Goal: Task Accomplishment & Management: Complete application form

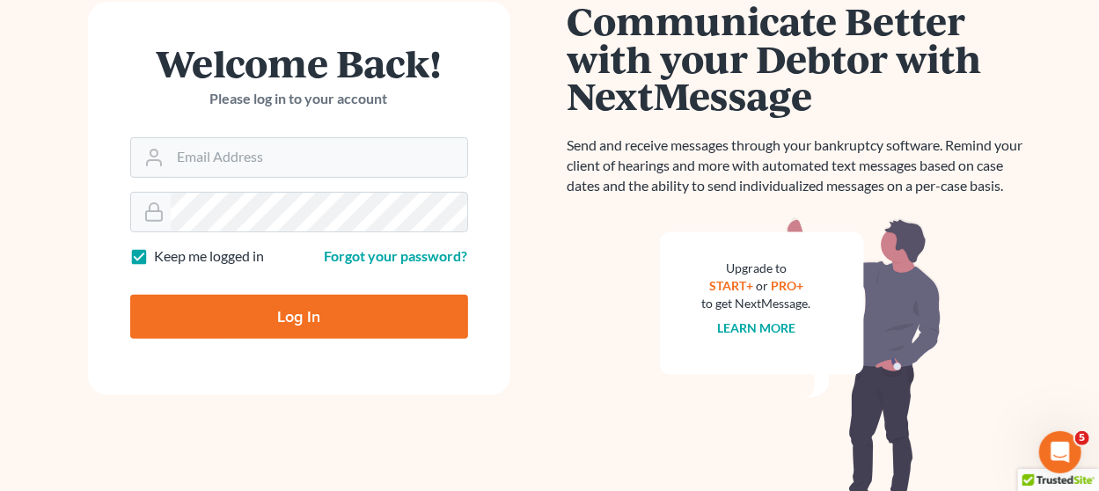
scroll to position [296, 0]
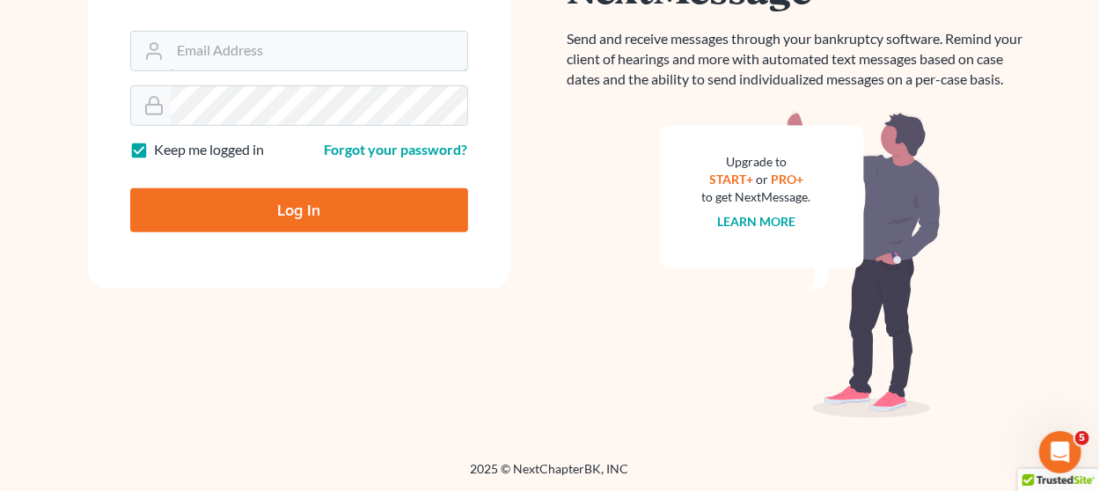
type input "[EMAIL_ADDRESS][DOMAIN_NAME]"
click at [241, 204] on input "Log In" at bounding box center [299, 210] width 338 height 44
type input "Thinking..."
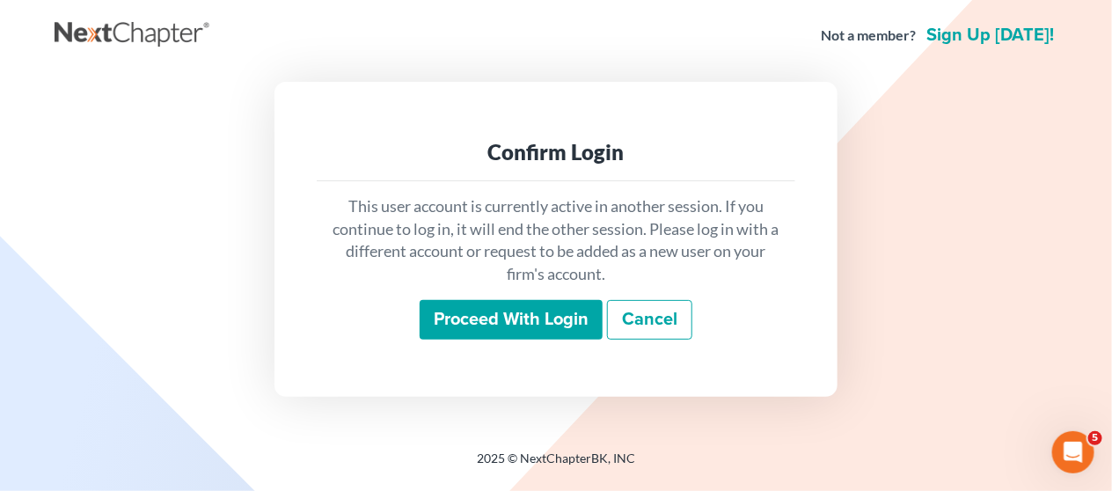
click at [482, 319] on input "Proceed with login" at bounding box center [511, 320] width 183 height 40
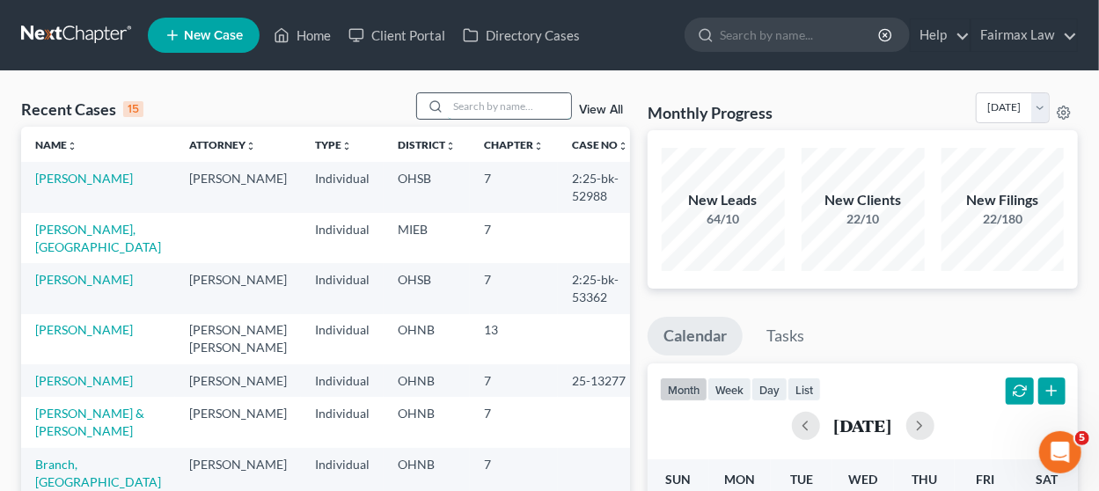
click at [479, 102] on input "search" at bounding box center [509, 106] width 123 height 26
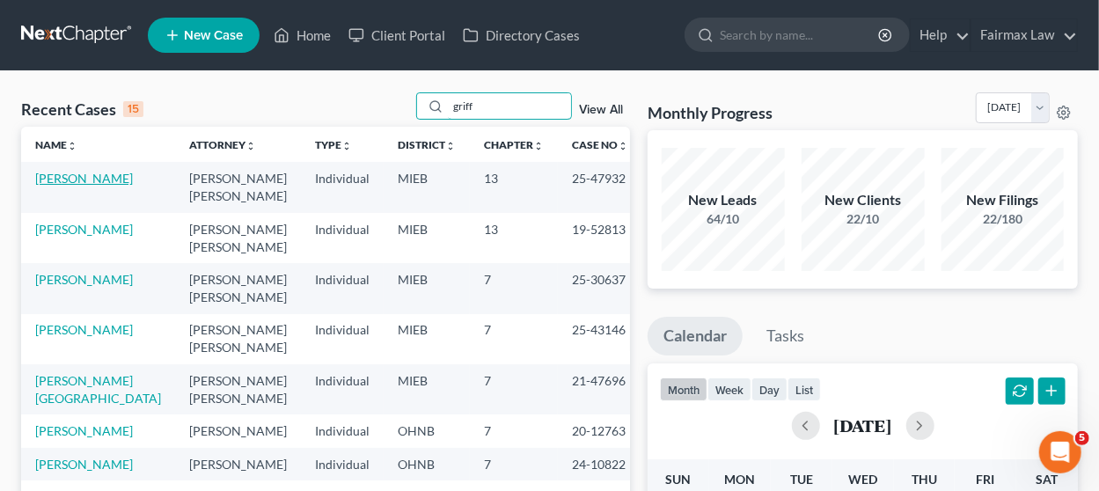
type input "griff"
click at [55, 175] on link "[PERSON_NAME]" at bounding box center [84, 178] width 98 height 15
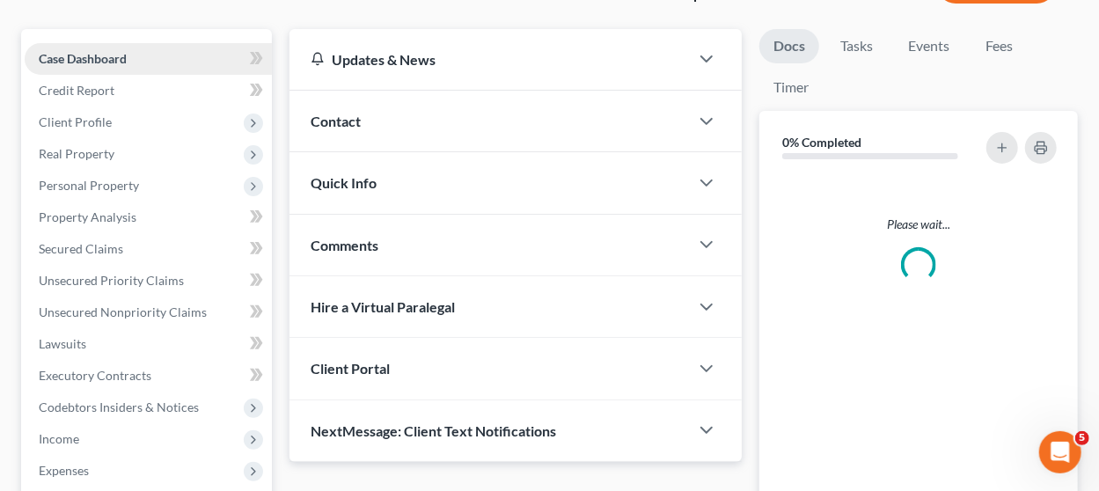
scroll to position [176, 0]
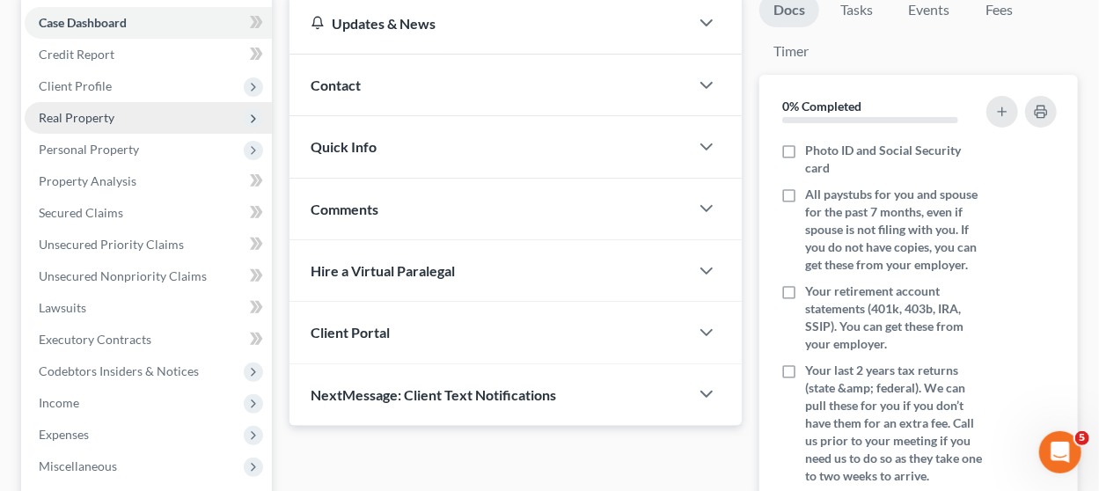
click at [94, 121] on span "Real Property" at bounding box center [77, 117] width 76 height 15
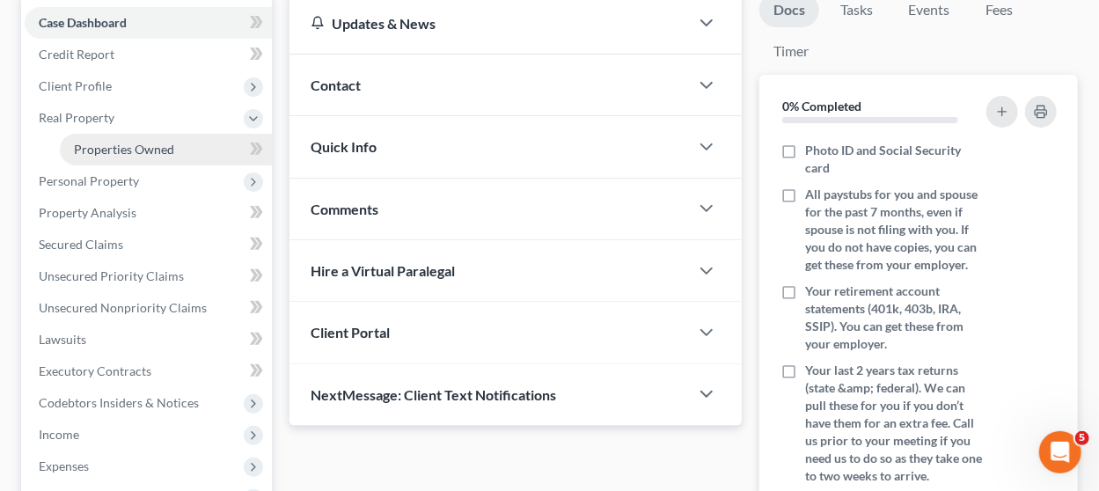
click at [113, 145] on span "Properties Owned" at bounding box center [124, 149] width 100 height 15
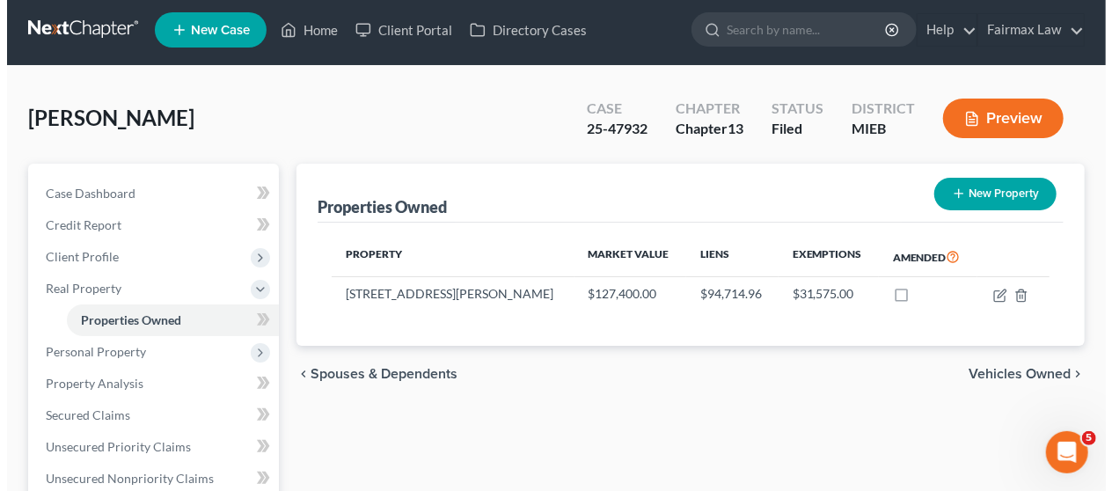
scroll to position [176, 0]
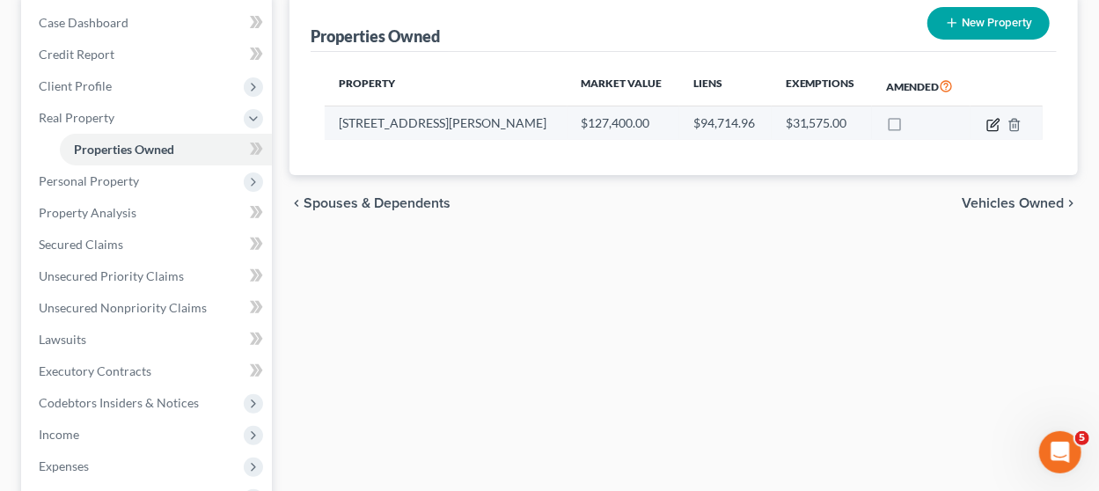
click at [994, 118] on icon "button" at bounding box center [994, 125] width 14 height 14
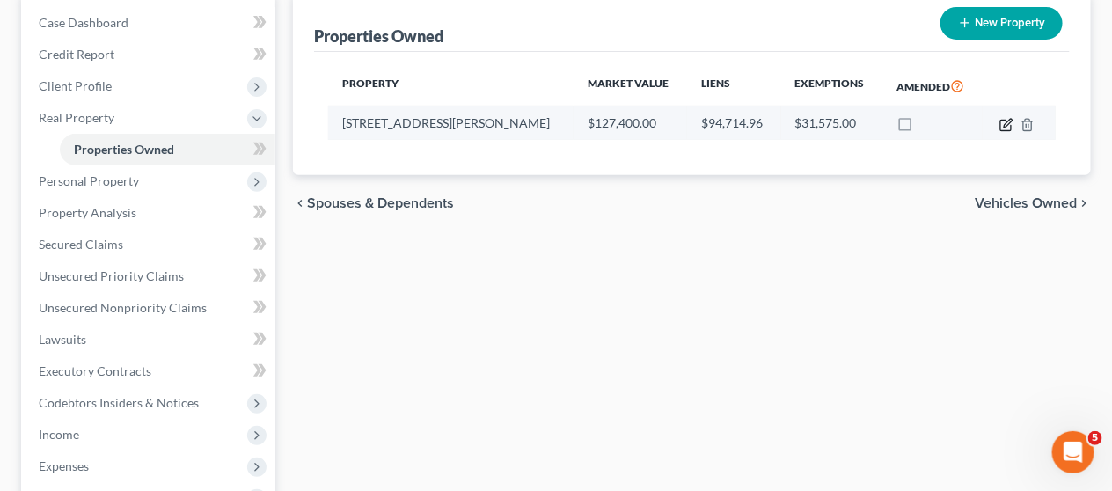
select select "23"
select select "0"
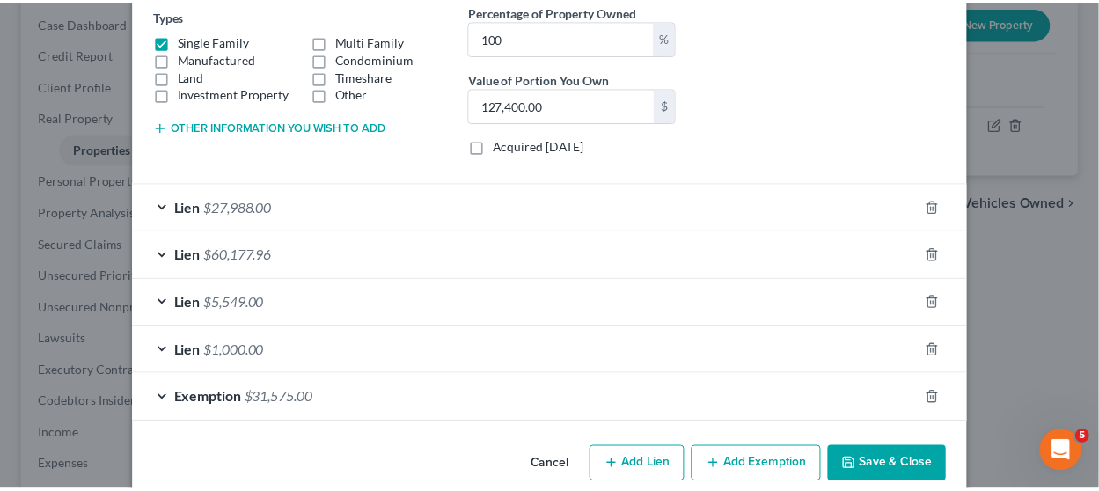
scroll to position [328, 0]
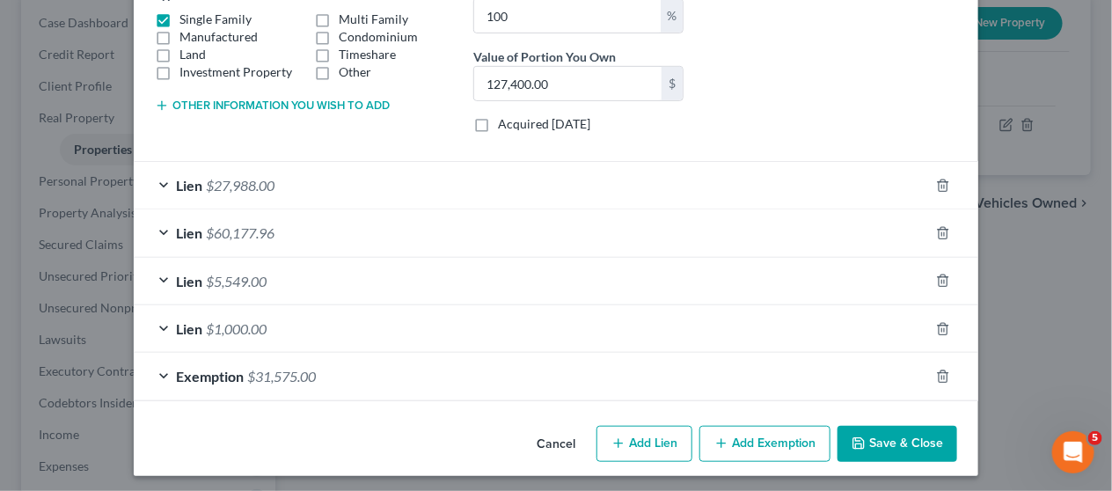
click at [556, 433] on button "Cancel" at bounding box center [556, 445] width 67 height 35
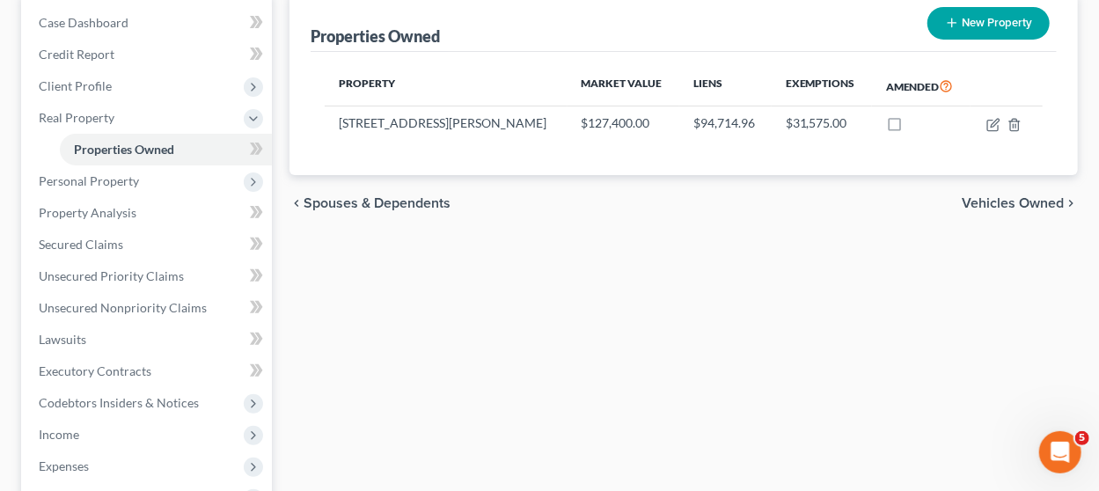
scroll to position [264, 0]
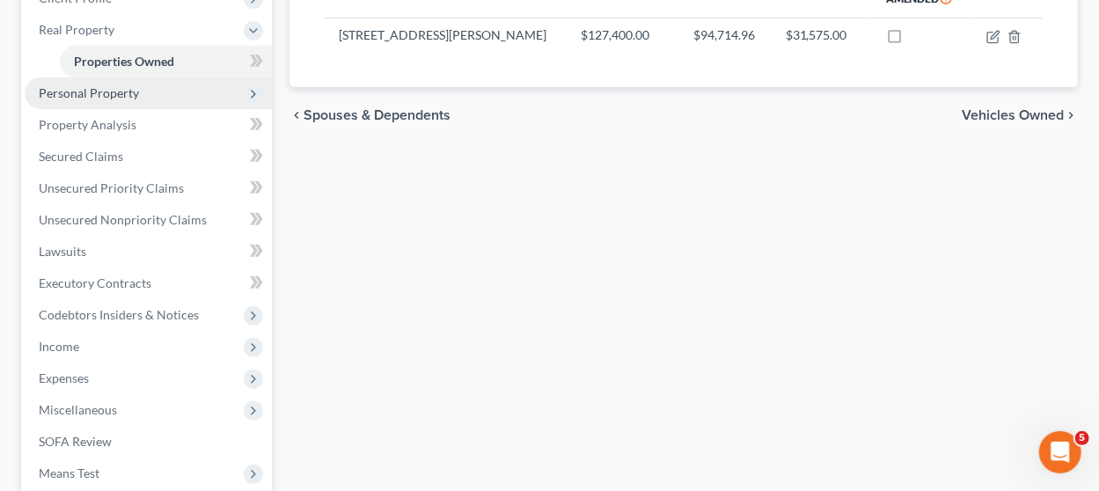
click at [115, 77] on span "Personal Property" at bounding box center [148, 93] width 247 height 32
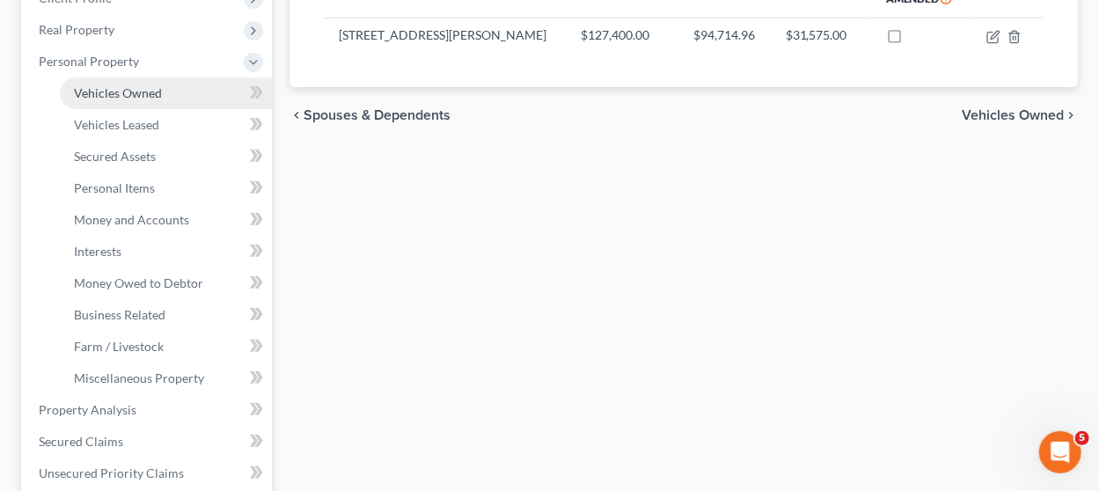
click at [114, 103] on link "Vehicles Owned" at bounding box center [166, 93] width 212 height 32
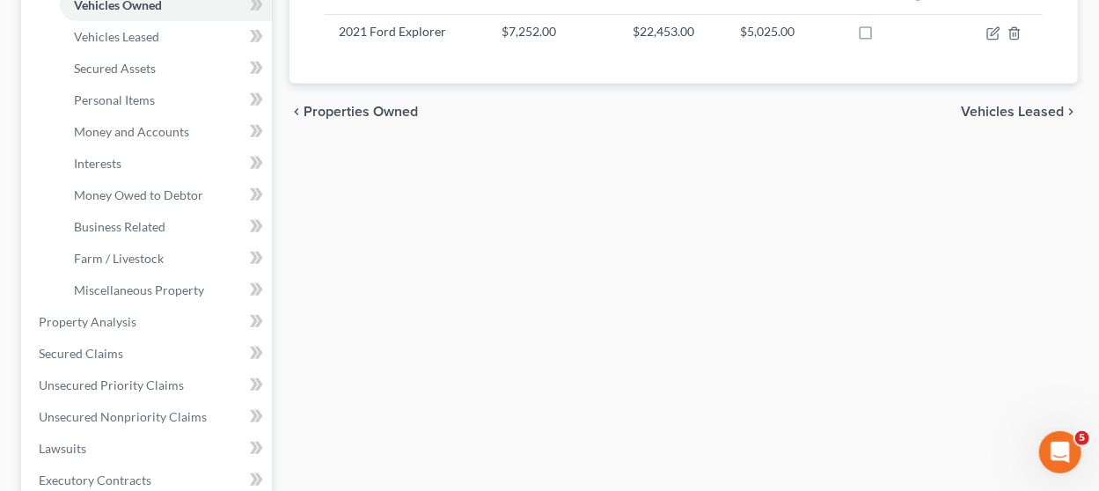
scroll to position [789, 0]
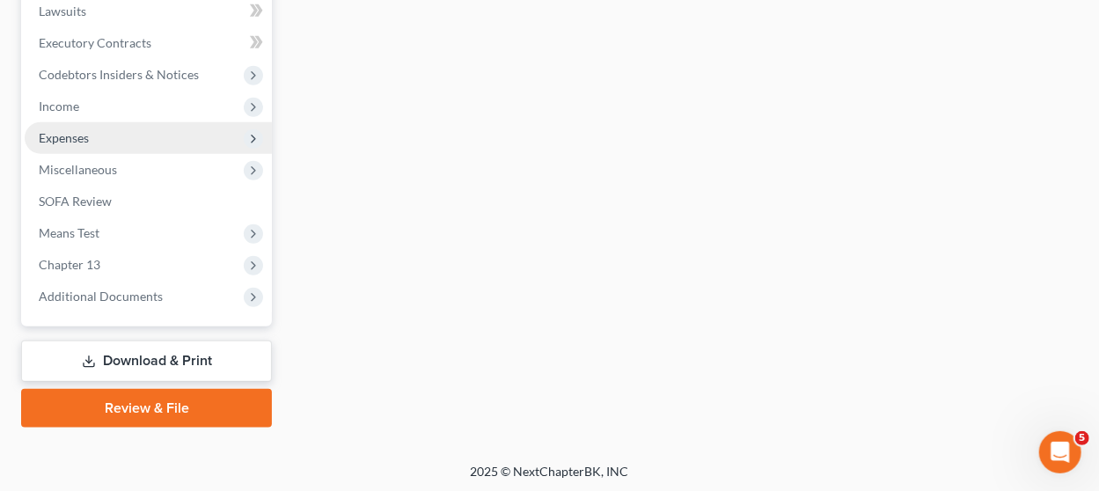
click at [120, 144] on span "Expenses" at bounding box center [148, 138] width 247 height 32
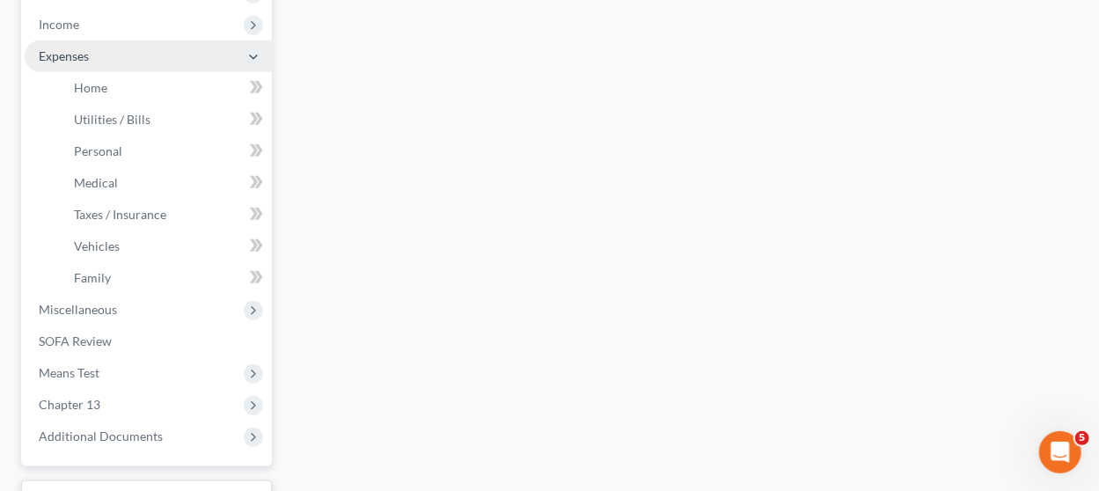
scroll to position [473, 0]
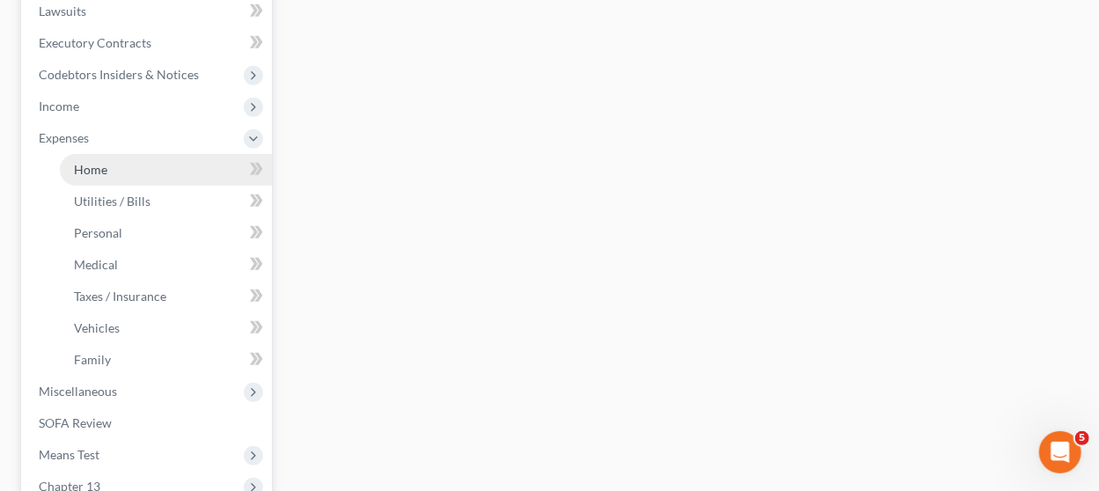
click at [115, 165] on link "Home" at bounding box center [166, 170] width 212 height 32
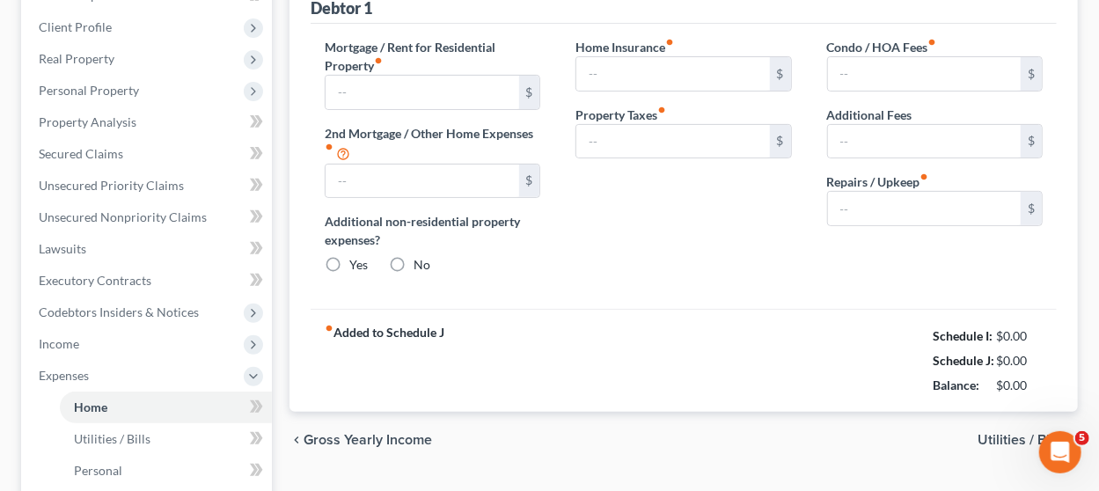
type input "954.00"
type input "269.00"
radio input "true"
type input "0.00"
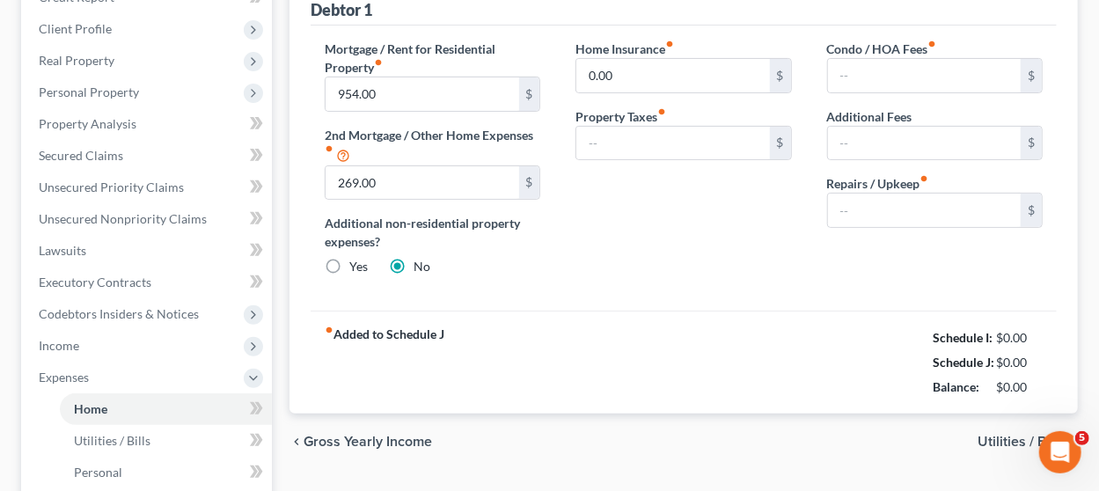
type input "0.00"
type input "75.00"
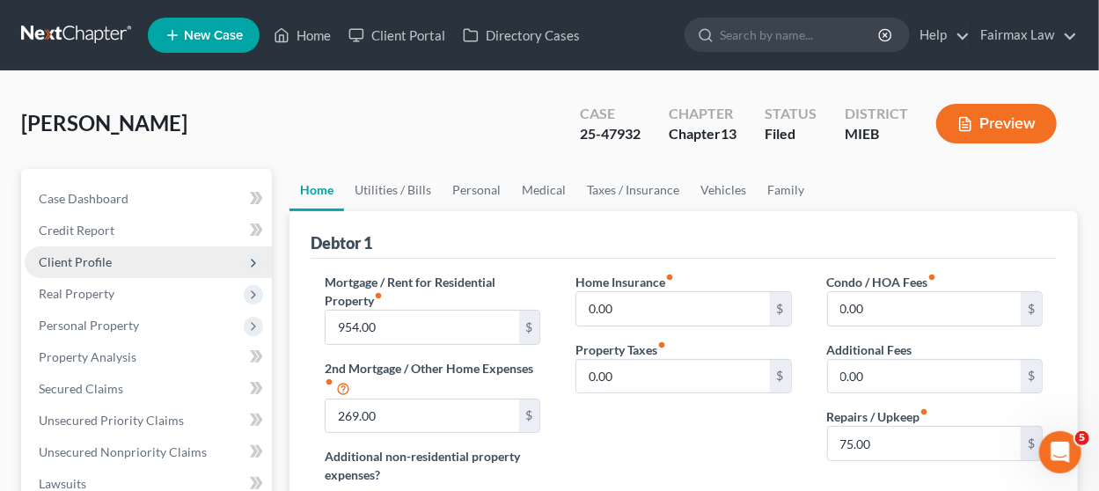
click at [135, 264] on span "Client Profile" at bounding box center [148, 262] width 247 height 32
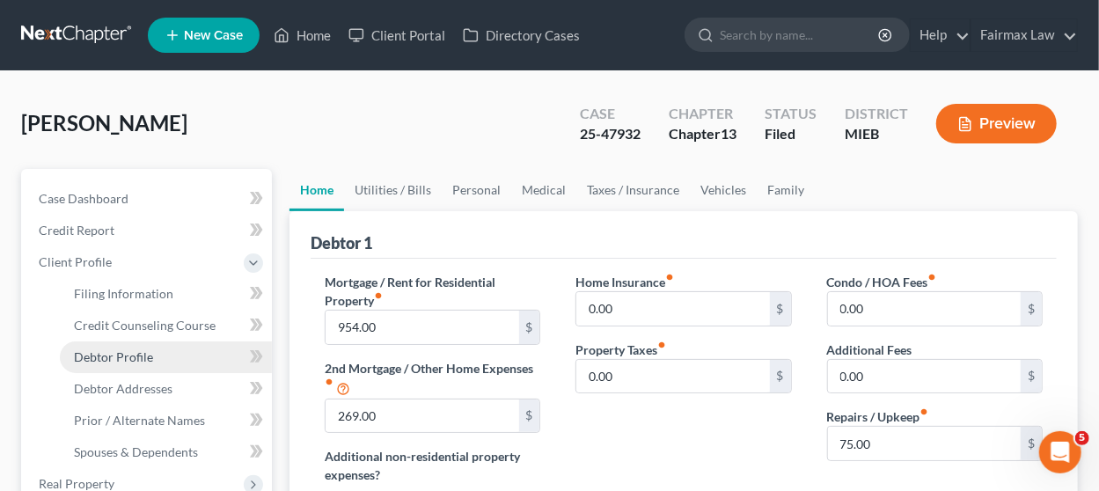
click at [135, 356] on span "Debtor Profile" at bounding box center [113, 356] width 79 height 15
select select "0"
select select "5"
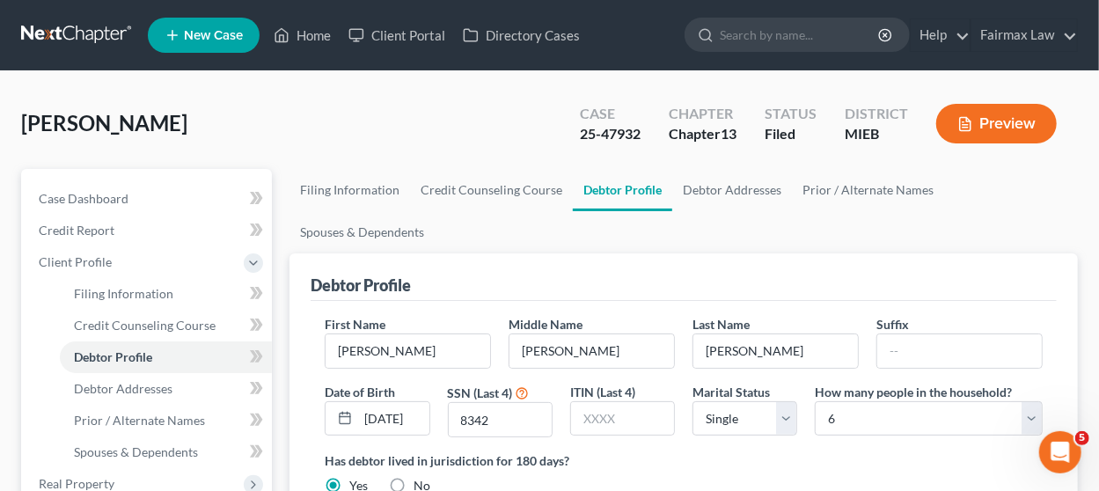
radio input "true"
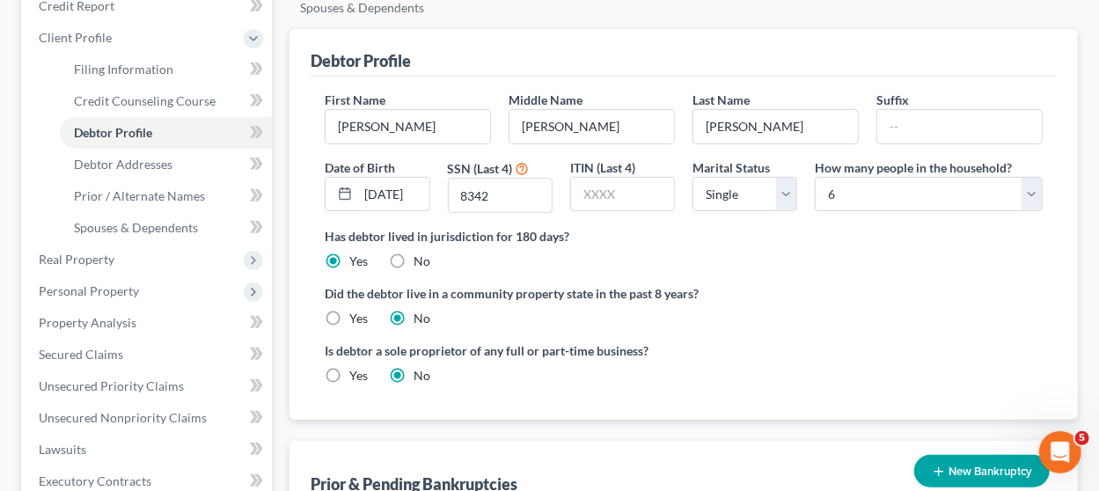
scroll to position [264, 0]
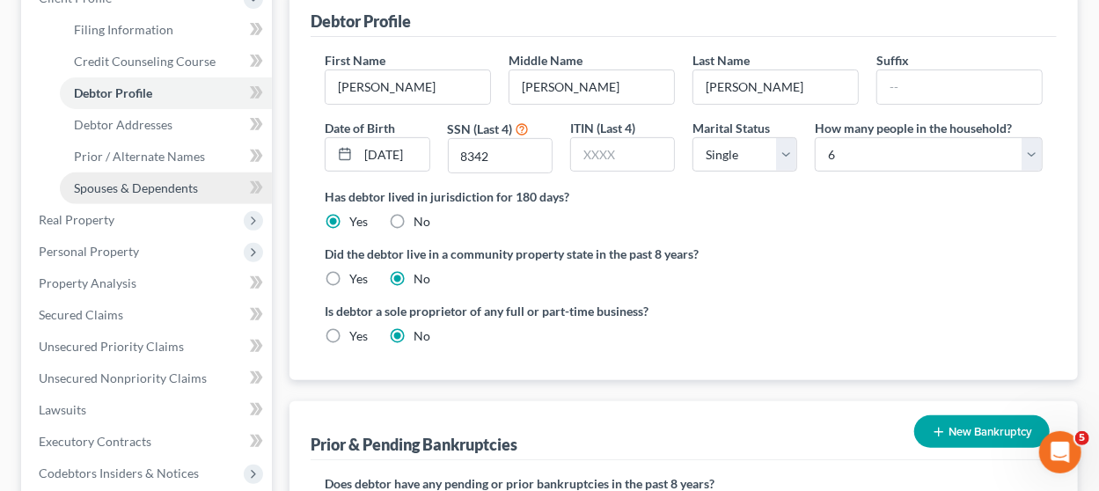
click at [148, 189] on span "Spouses & Dependents" at bounding box center [136, 187] width 124 height 15
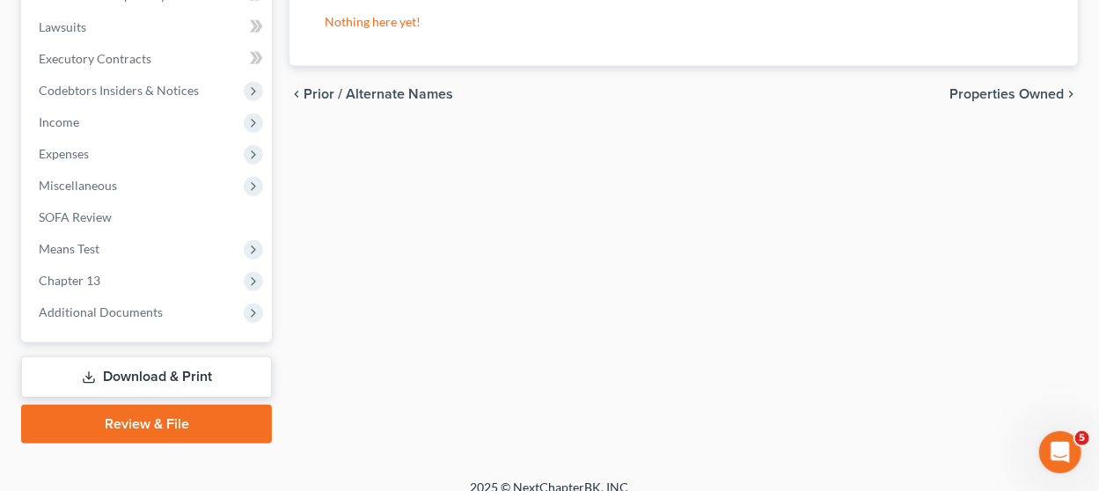
scroll to position [663, 0]
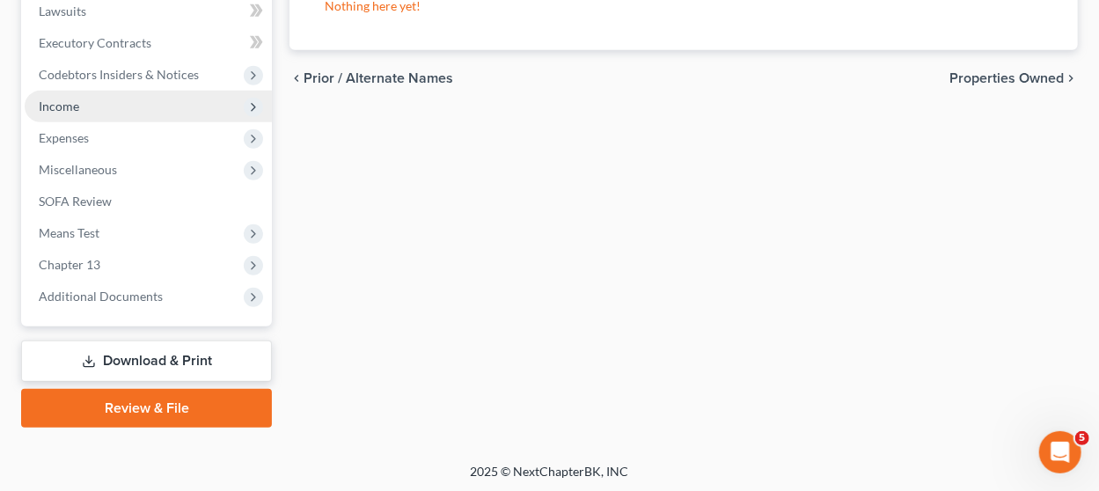
click at [158, 103] on span "Income" at bounding box center [148, 107] width 247 height 32
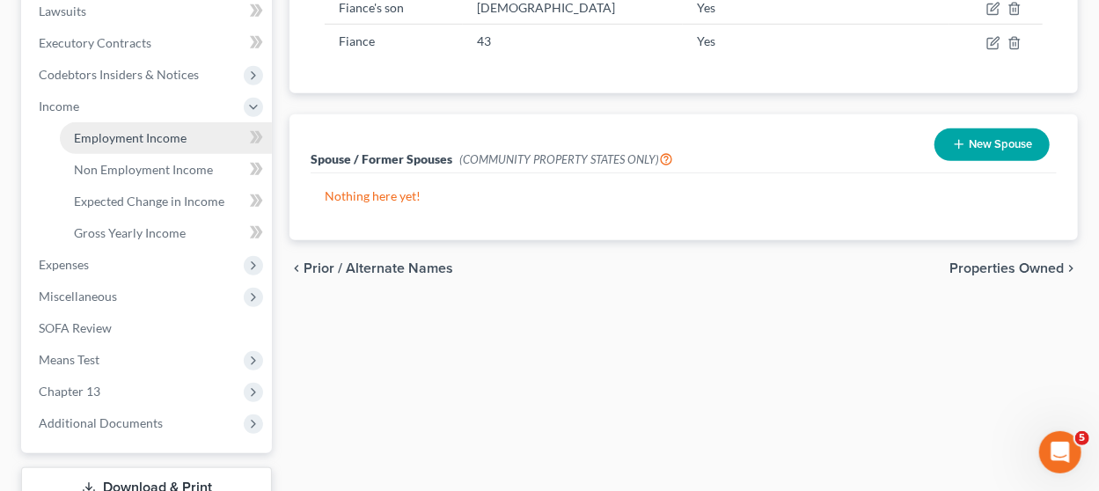
click at [147, 140] on span "Employment Income" at bounding box center [130, 137] width 113 height 15
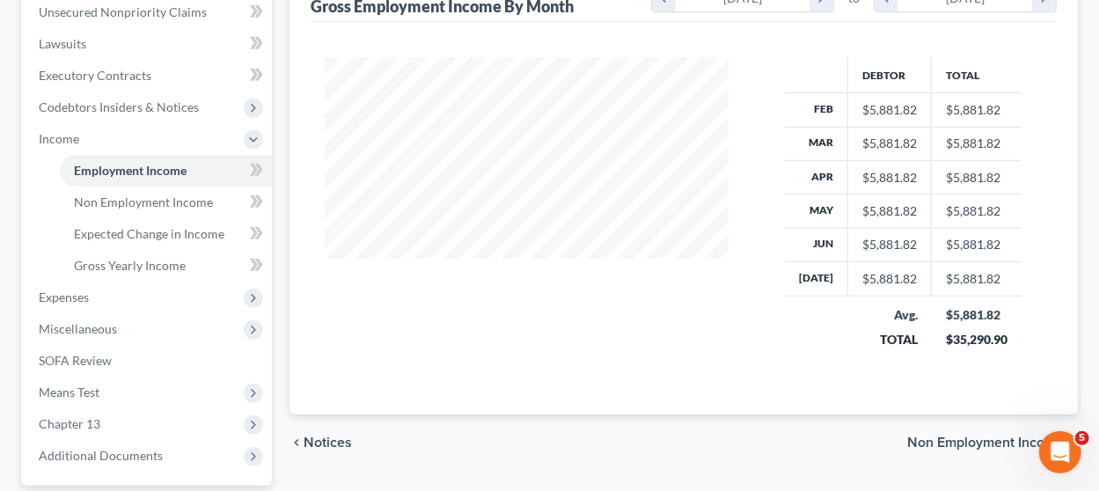
scroll to position [599, 0]
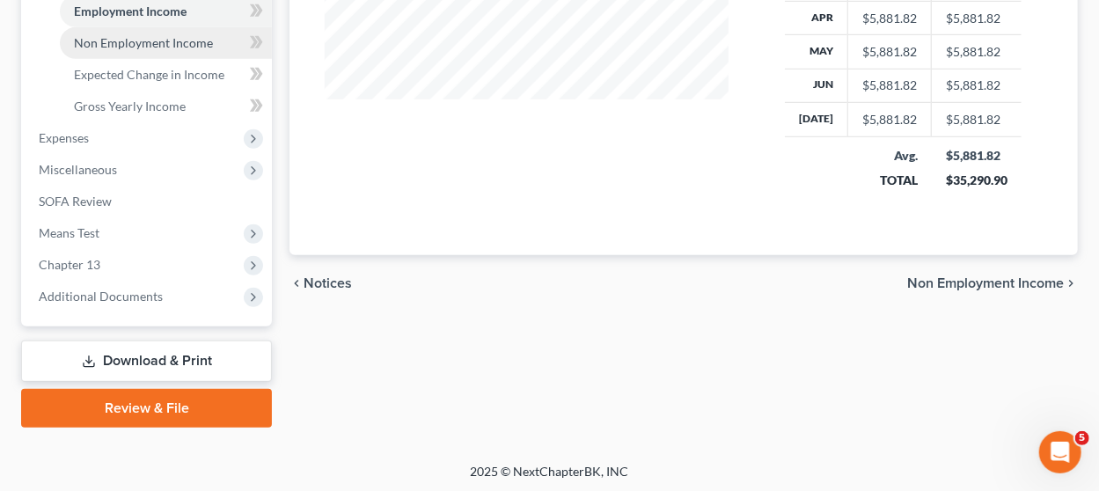
click at [201, 30] on link "Non Employment Income" at bounding box center [166, 43] width 212 height 32
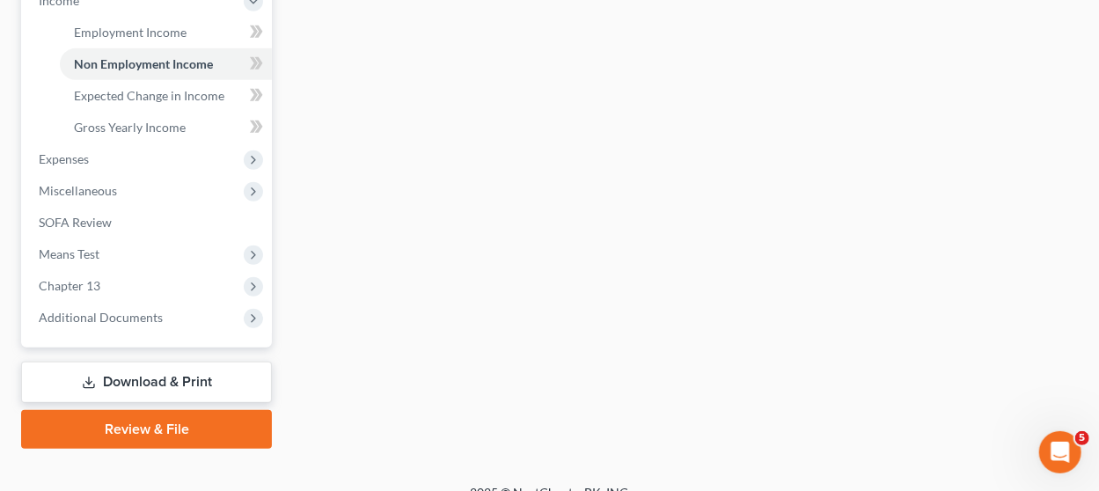
scroll to position [599, 0]
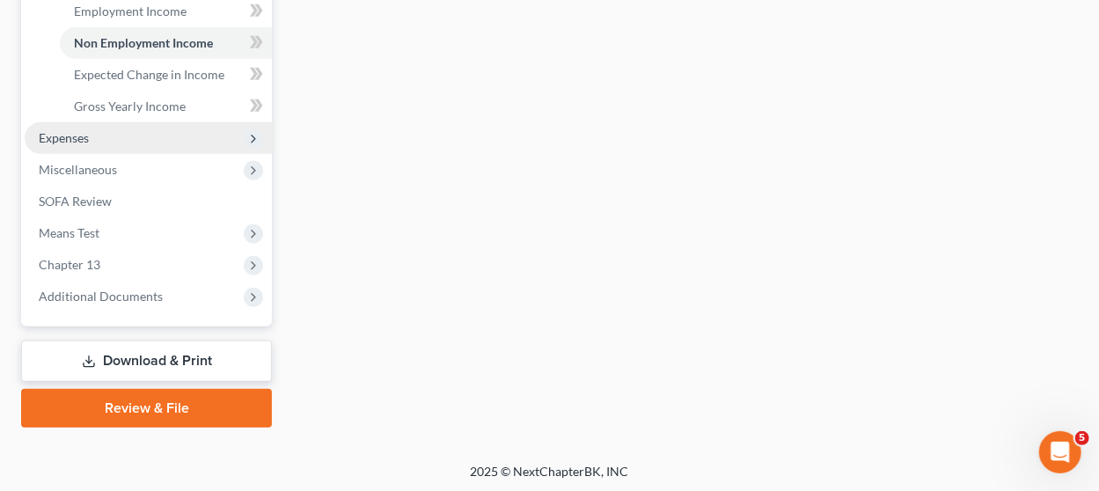
click at [89, 142] on span "Expenses" at bounding box center [148, 138] width 247 height 32
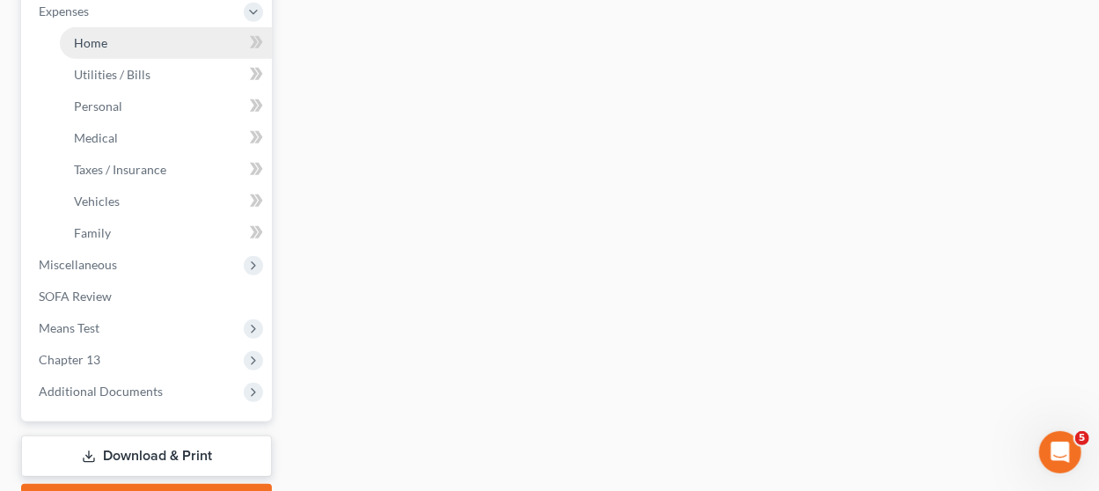
click at [123, 44] on link "Home" at bounding box center [166, 43] width 212 height 32
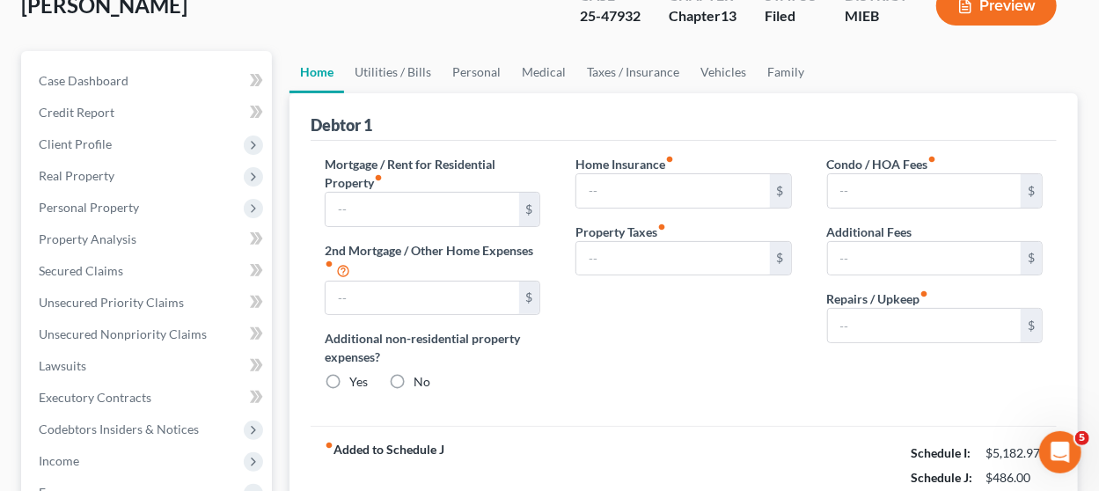
type input "954.00"
type input "269.00"
radio input "true"
type input "0.00"
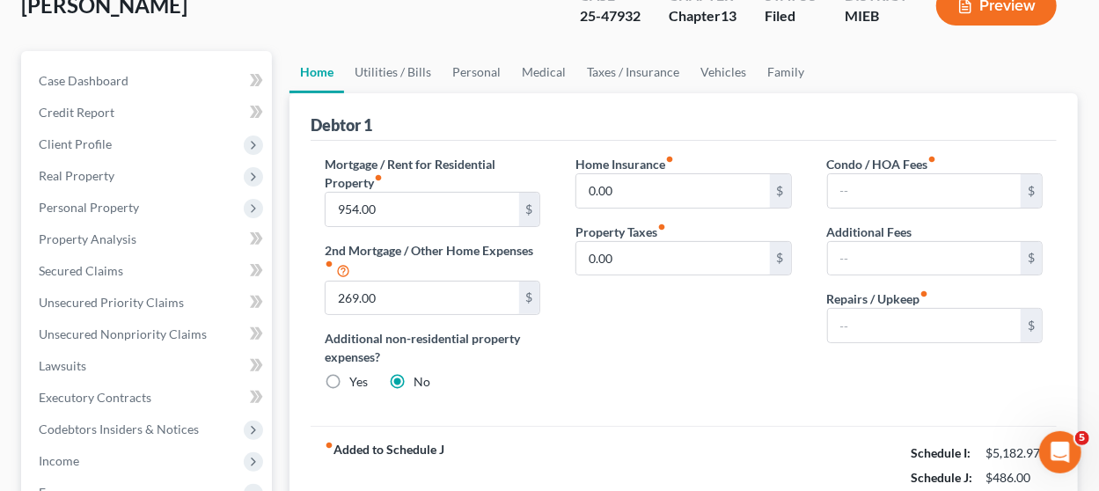
type input "0.00"
type input "75.00"
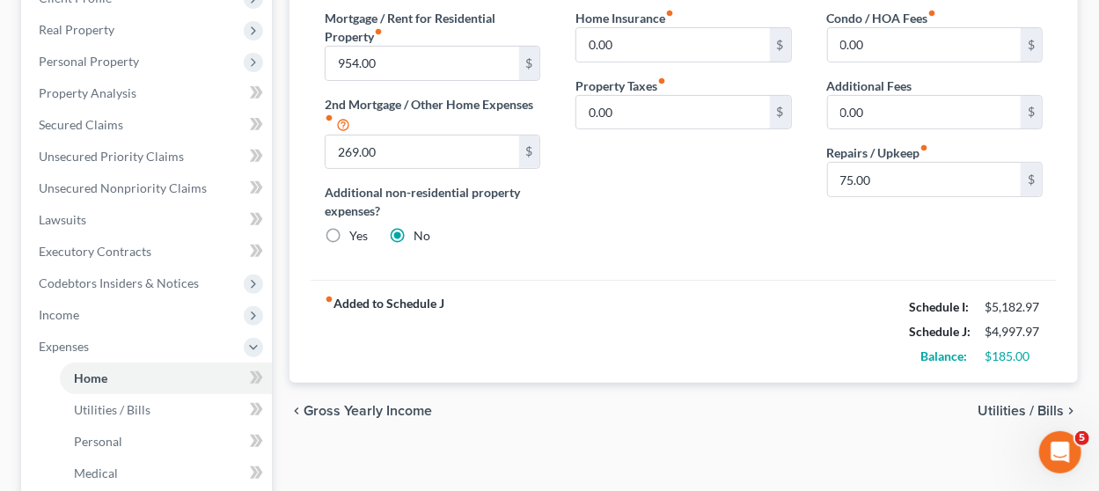
scroll to position [176, 0]
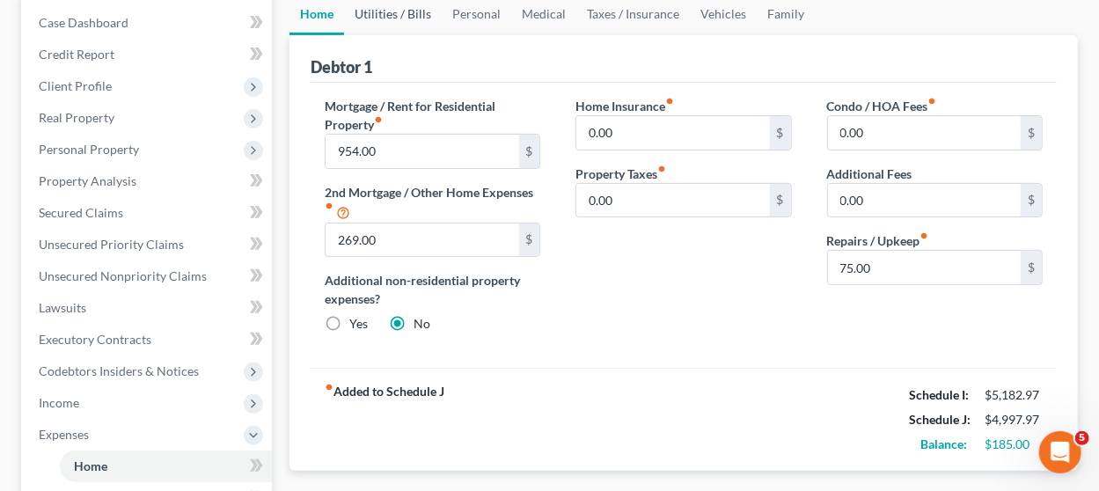
click at [385, 8] on link "Utilities / Bills" at bounding box center [393, 14] width 98 height 42
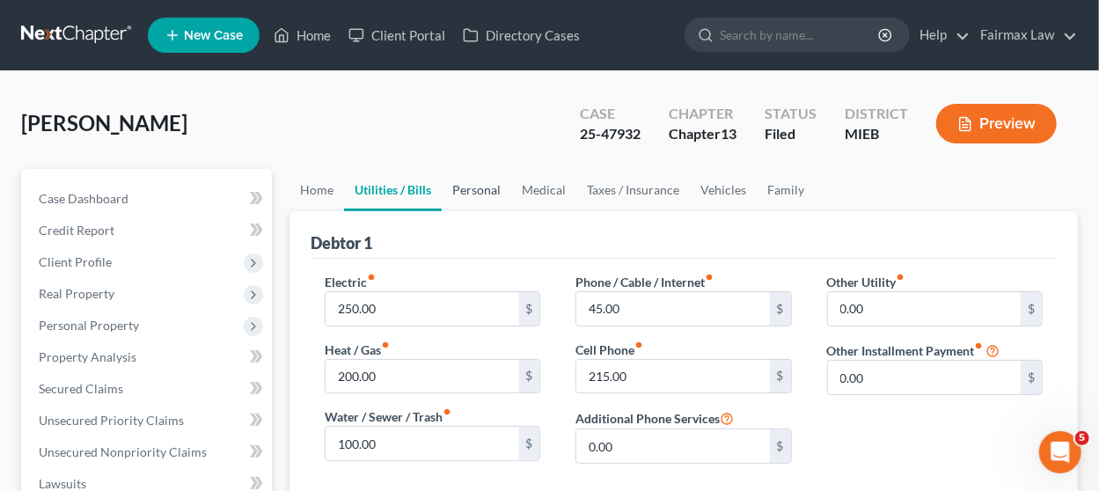
click at [471, 182] on link "Personal" at bounding box center [477, 190] width 70 height 42
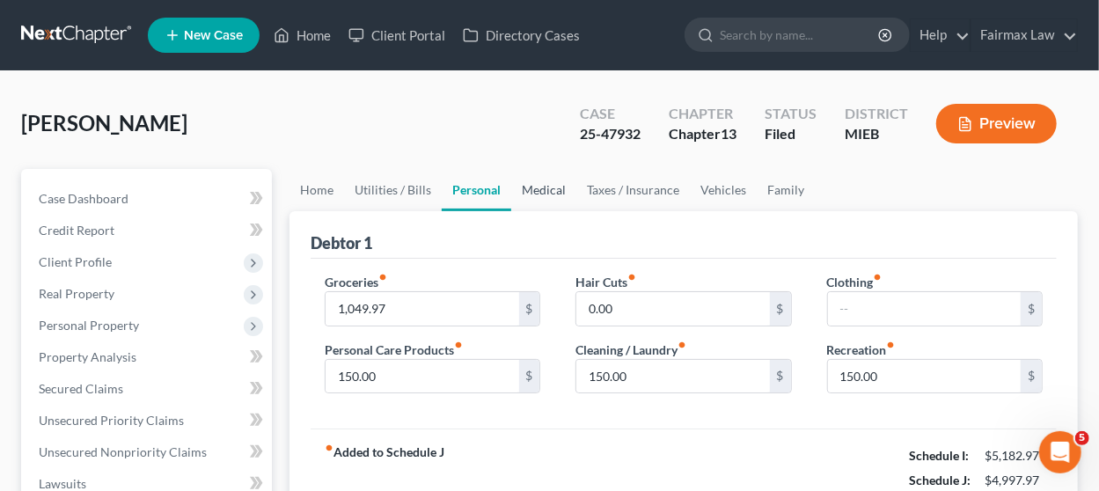
click at [543, 195] on link "Medical" at bounding box center [543, 190] width 65 height 42
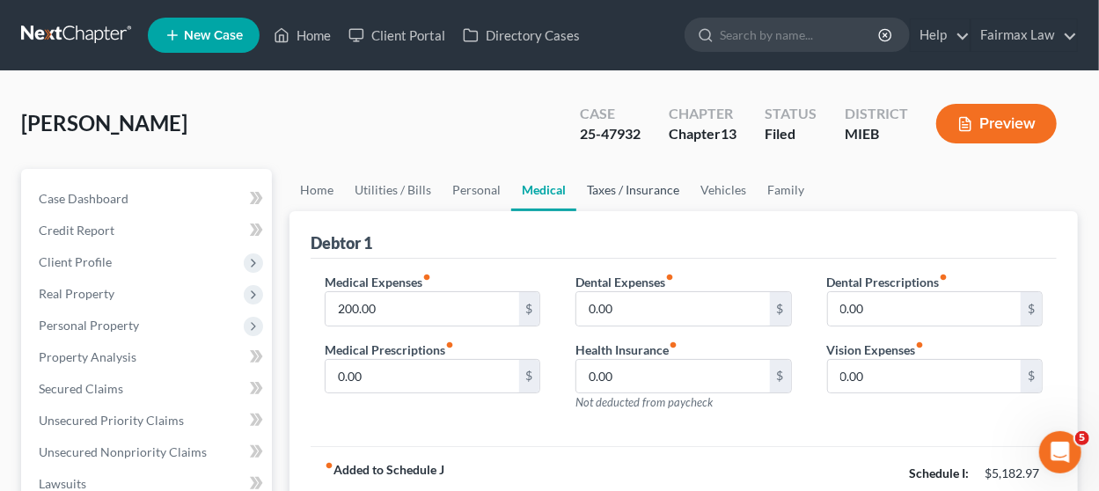
click at [597, 190] on link "Taxes / Insurance" at bounding box center [633, 190] width 114 height 42
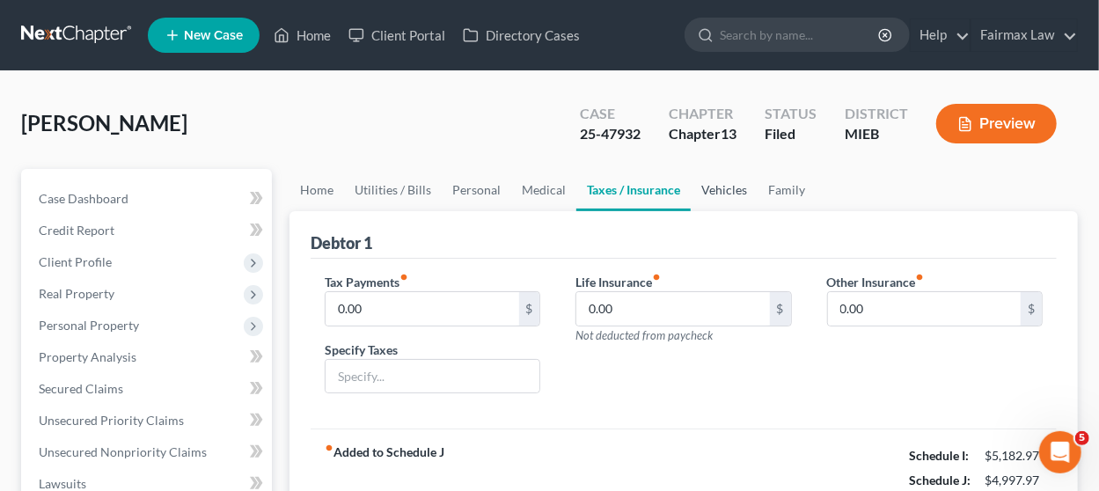
click at [727, 193] on link "Vehicles" at bounding box center [724, 190] width 67 height 42
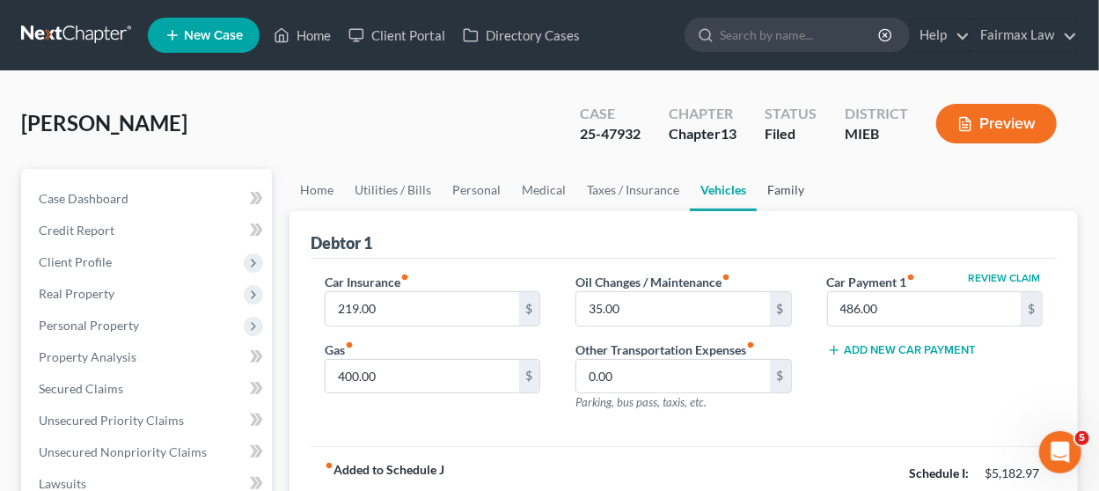
click at [786, 187] on link "Family" at bounding box center [786, 190] width 58 height 42
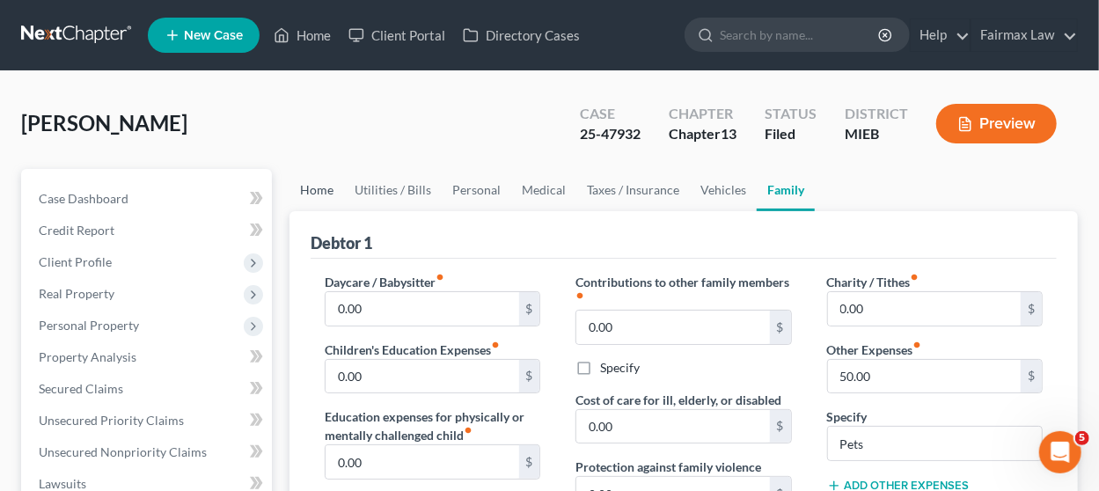
click at [319, 187] on link "Home" at bounding box center [317, 190] width 55 height 42
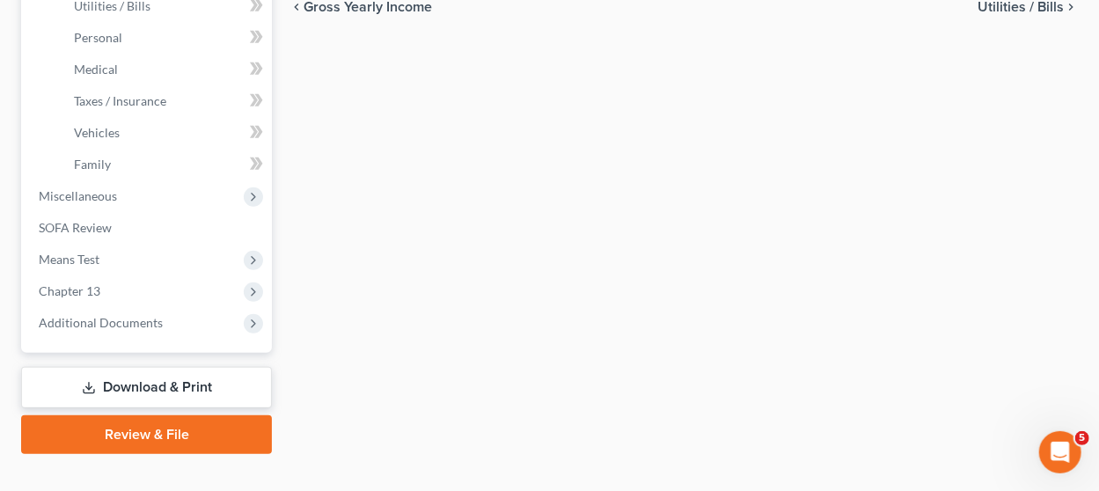
scroll to position [694, 0]
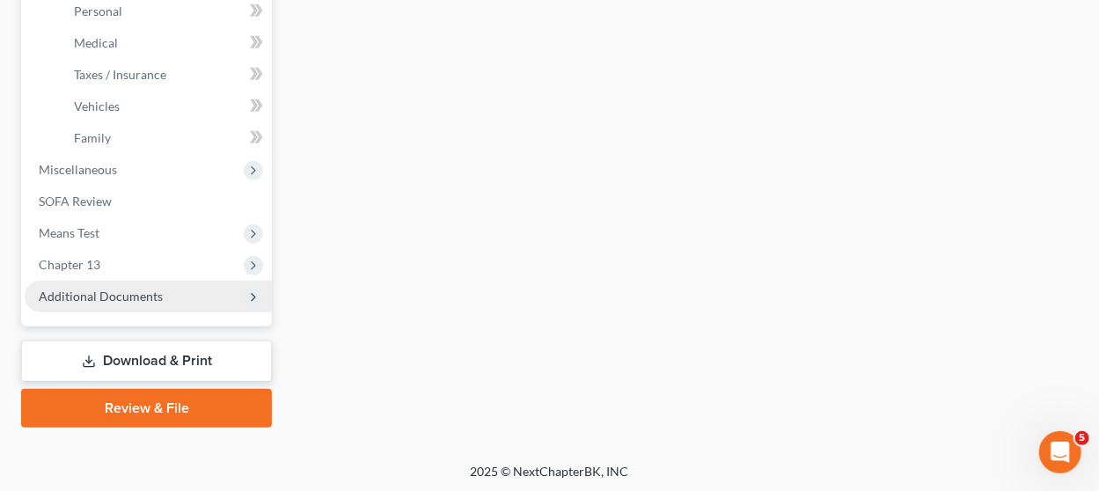
click at [125, 295] on span "Additional Documents" at bounding box center [101, 296] width 124 height 15
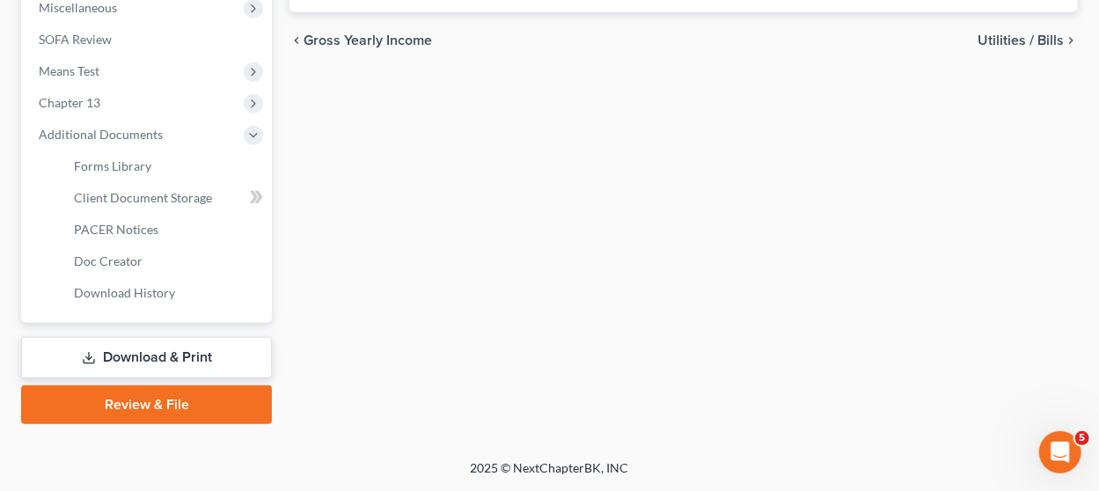
scroll to position [631, 0]
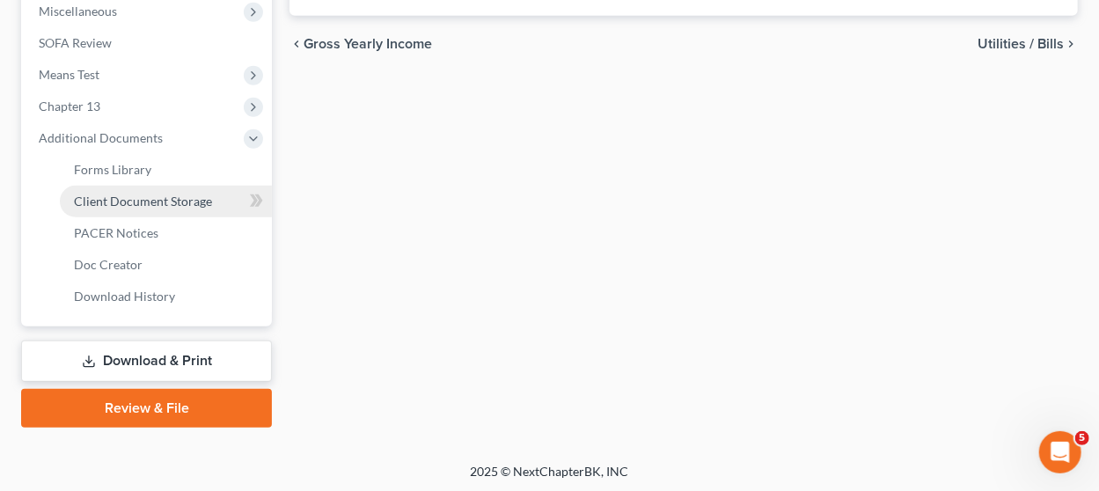
click at [182, 190] on link "Client Document Storage" at bounding box center [166, 202] width 212 height 32
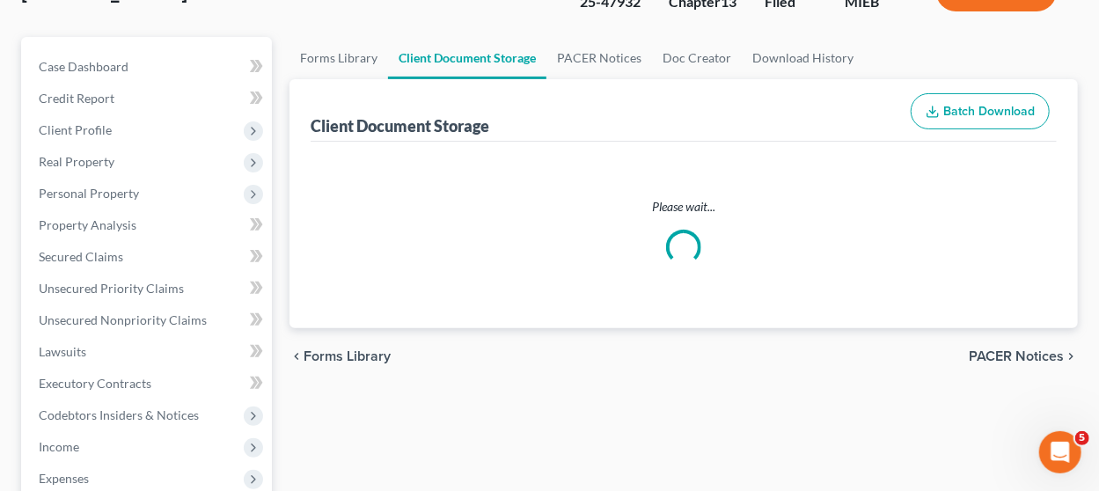
select select "7"
select select "6"
select select "32"
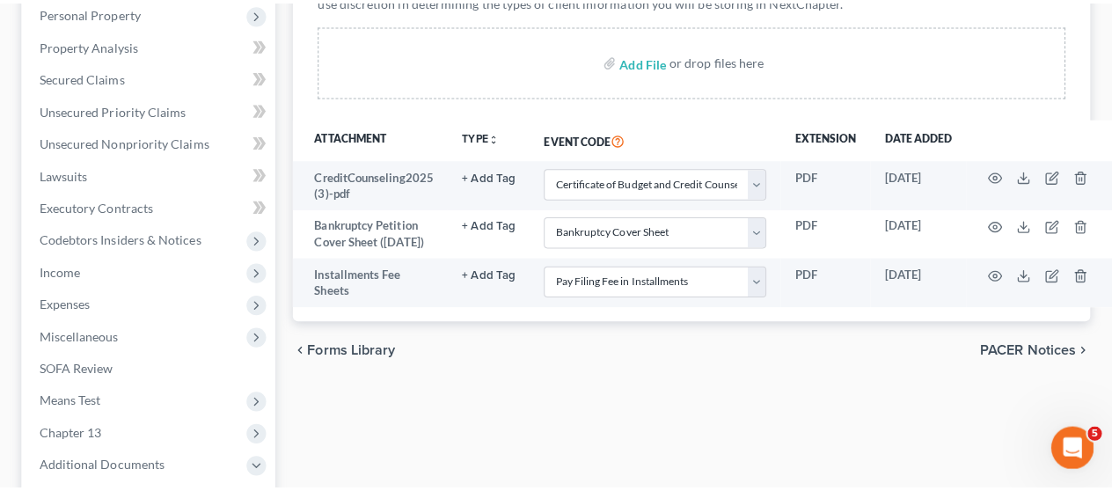
scroll to position [264, 0]
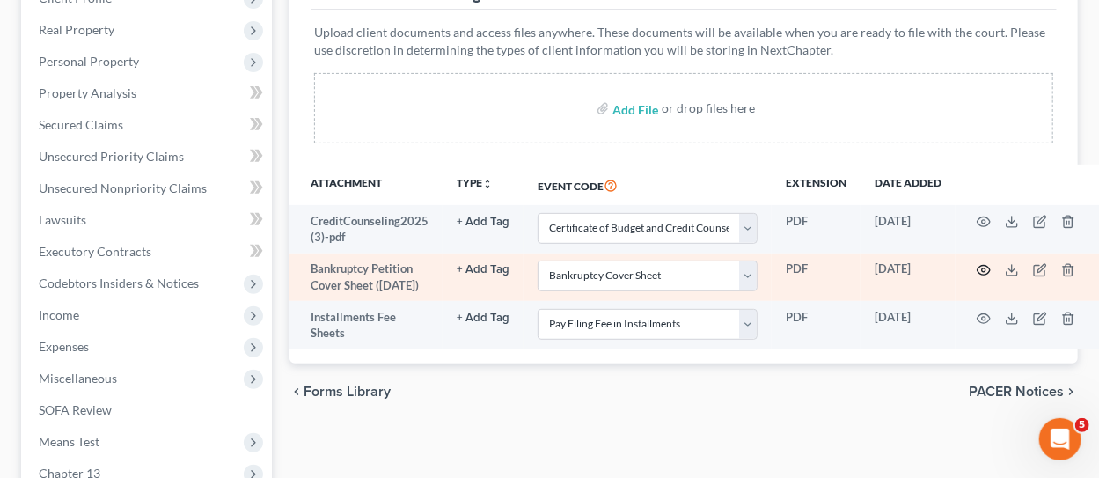
click at [982, 268] on circle "button" at bounding box center [984, 270] width 4 height 4
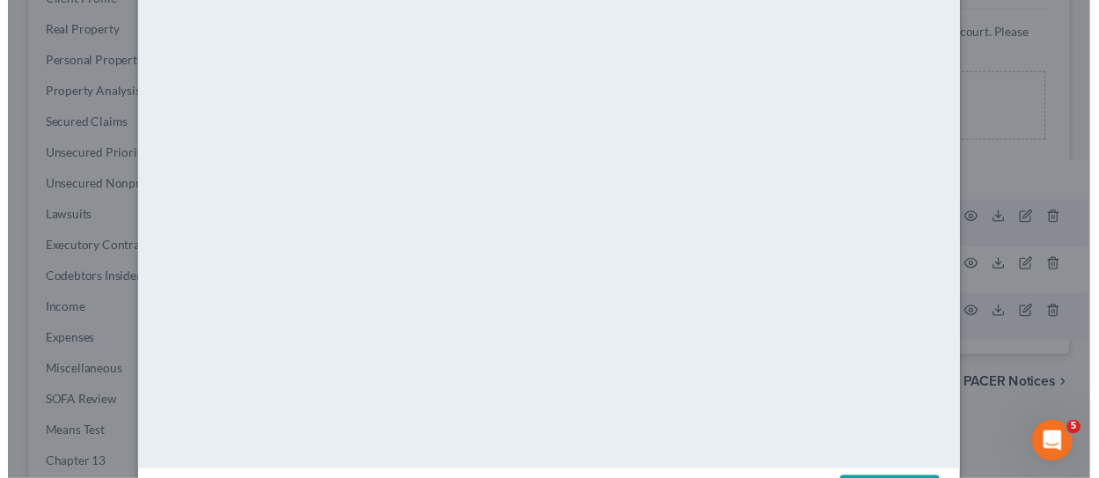
scroll to position [0, 0]
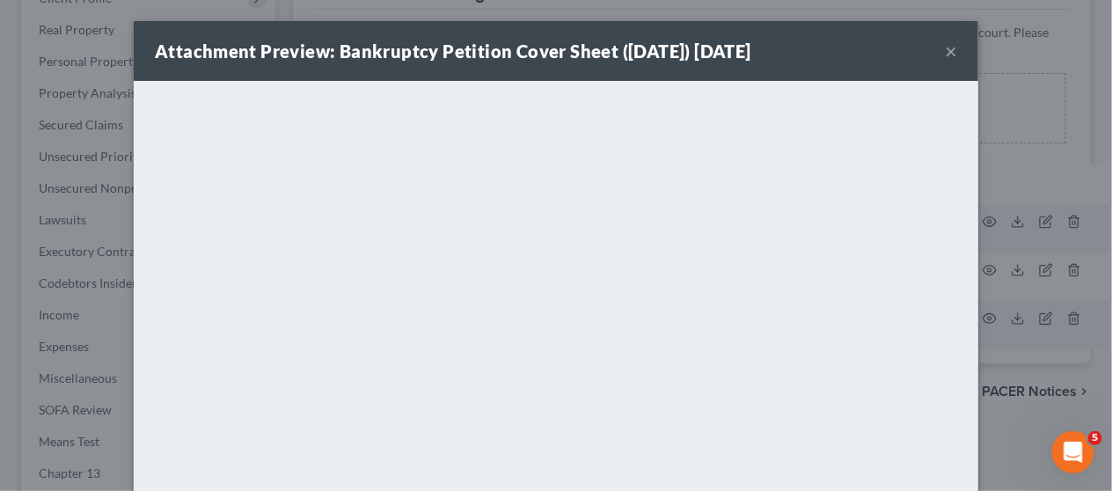
click at [945, 51] on button "×" at bounding box center [951, 50] width 12 height 21
